Goal: Transaction & Acquisition: Purchase product/service

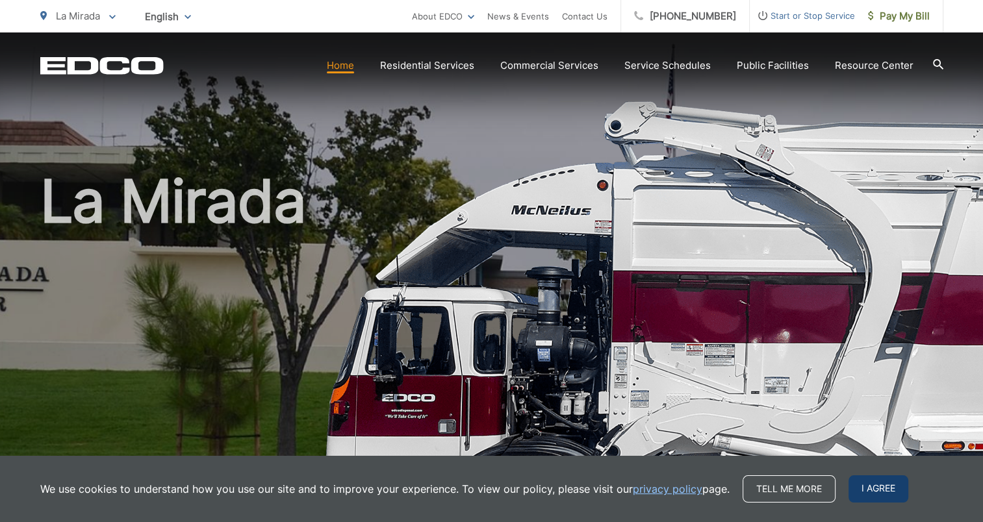
click at [887, 491] on span "I agree" at bounding box center [878, 489] width 60 height 27
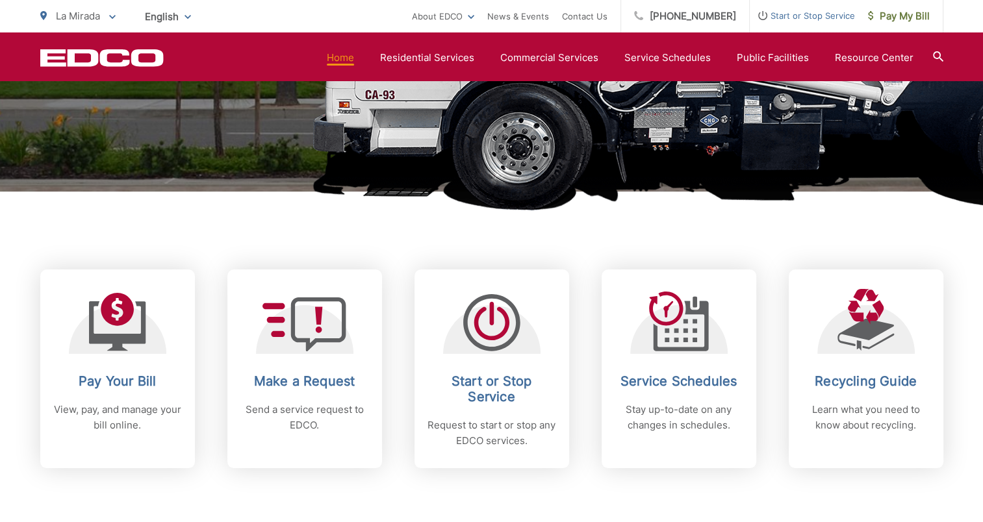
scroll to position [378, 0]
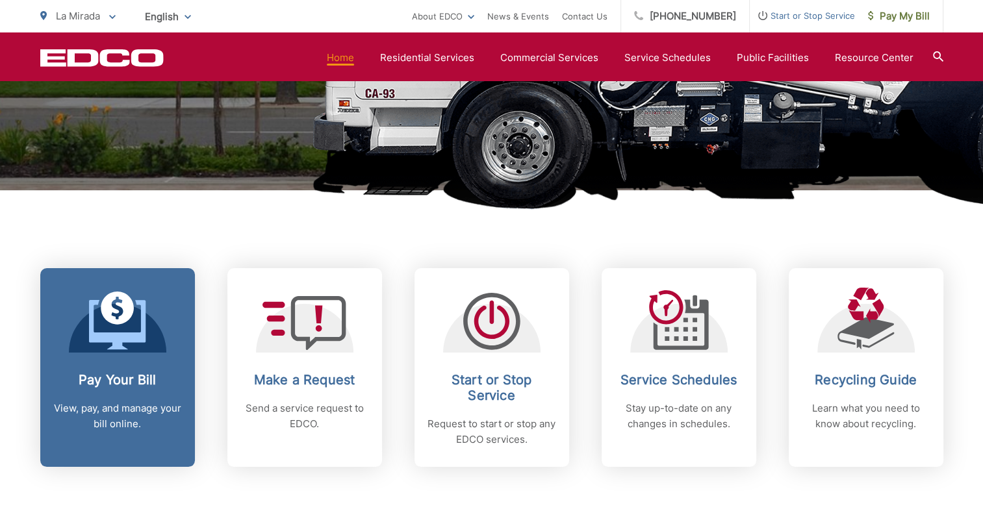
click at [153, 361] on link "Pay Your Bill View, pay, and manage your bill online." at bounding box center [117, 367] width 155 height 199
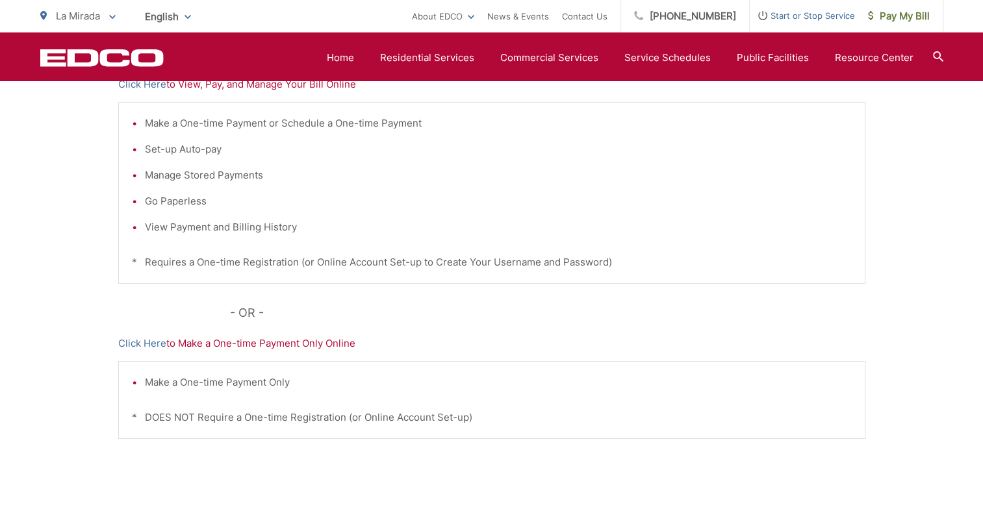
scroll to position [223, 0]
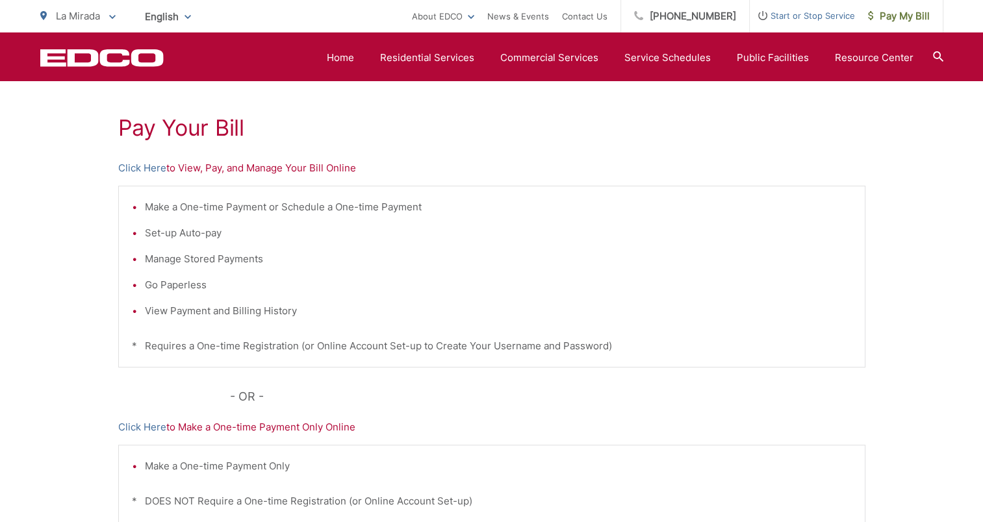
click at [260, 166] on p "Click Here to View, Pay, and Manage Your Bill Online" at bounding box center [491, 168] width 747 height 16
click at [257, 171] on p "Click Here to View, Pay, and Manage Your Bill Online" at bounding box center [491, 168] width 747 height 16
click at [157, 164] on link "Click Here" at bounding box center [142, 168] width 48 height 16
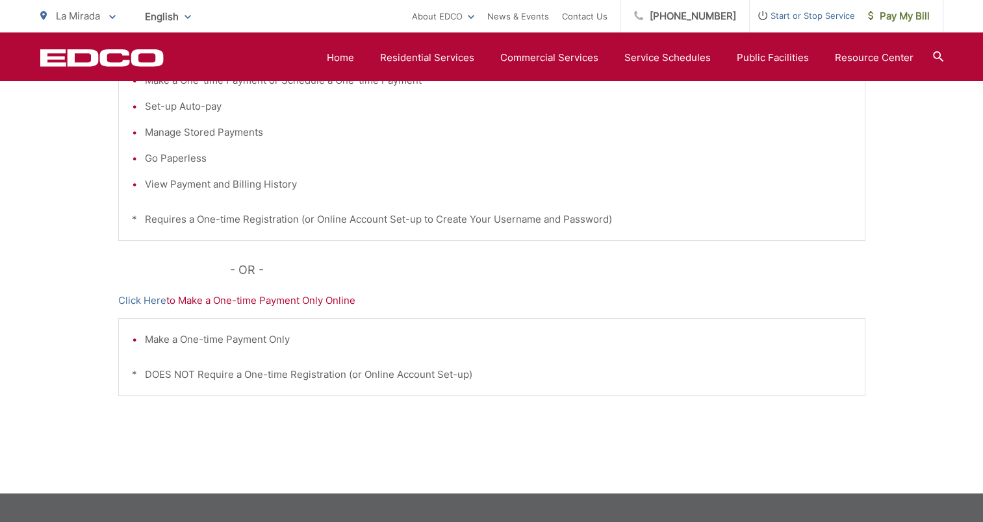
scroll to position [384, 0]
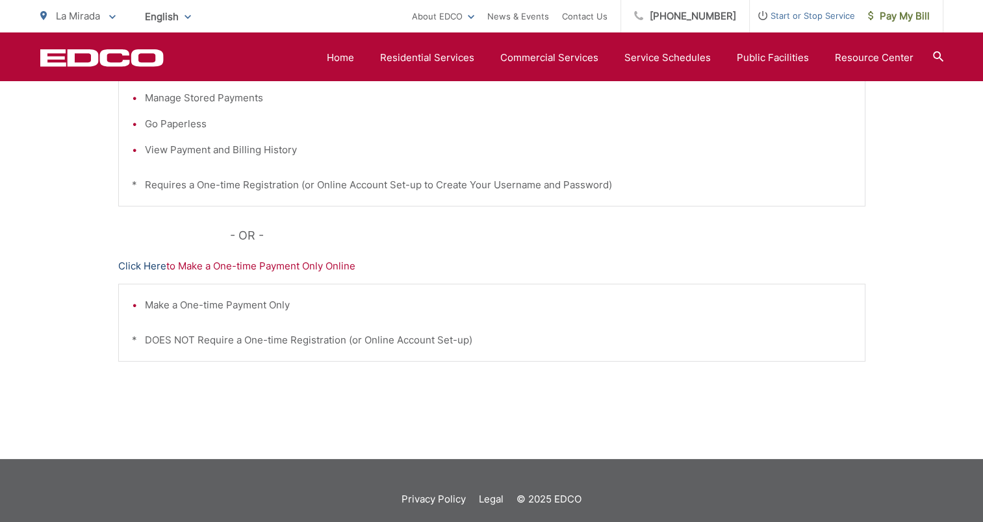
click at [141, 265] on link "Click Here" at bounding box center [142, 267] width 48 height 16
